Goal: Use online tool/utility: Utilize a website feature to perform a specific function

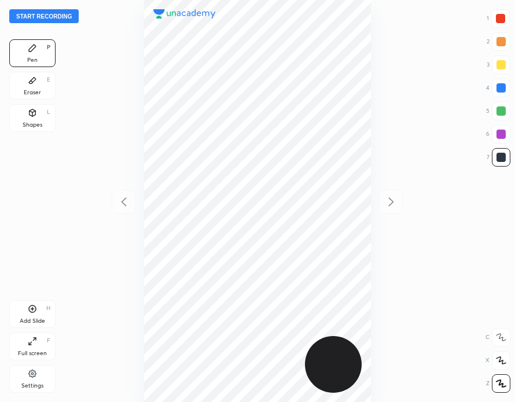
scroll to position [402, 330]
click at [58, 16] on button "Start recording" at bounding box center [43, 16] width 69 height 14
click at [53, 17] on button "End recording" at bounding box center [41, 16] width 64 height 14
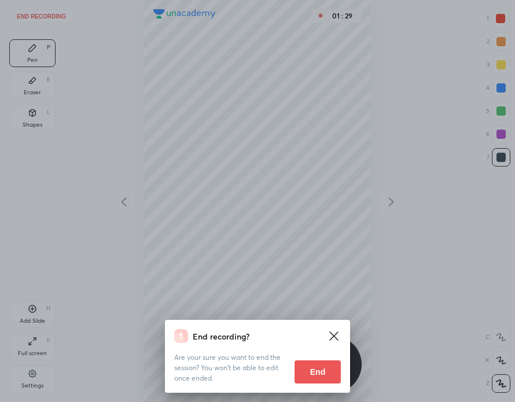
click at [323, 370] on button "End" at bounding box center [318, 371] width 46 height 23
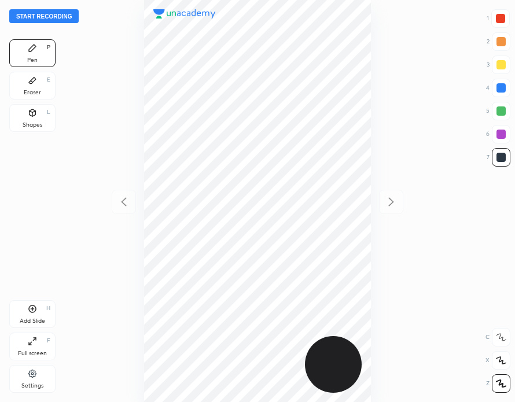
scroll to position [402, 330]
click at [58, 16] on button "Start recording" at bounding box center [43, 16] width 69 height 14
